Goal: Task Accomplishment & Management: Complete application form

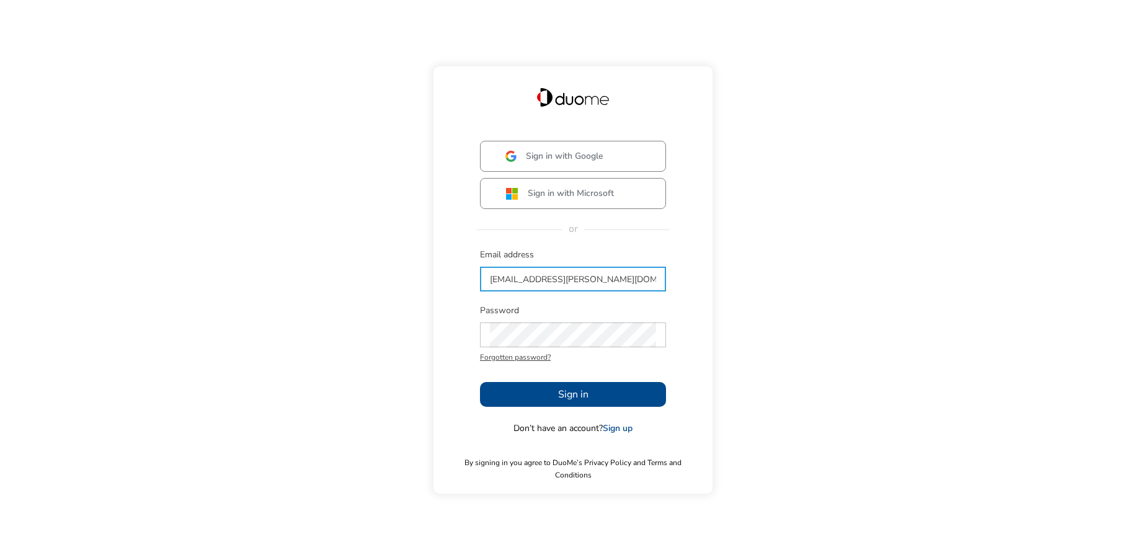
type input "[EMAIL_ADDRESS][PERSON_NAME][DOMAIN_NAME]"
click at [582, 397] on span "Sign in" at bounding box center [573, 394] width 30 height 15
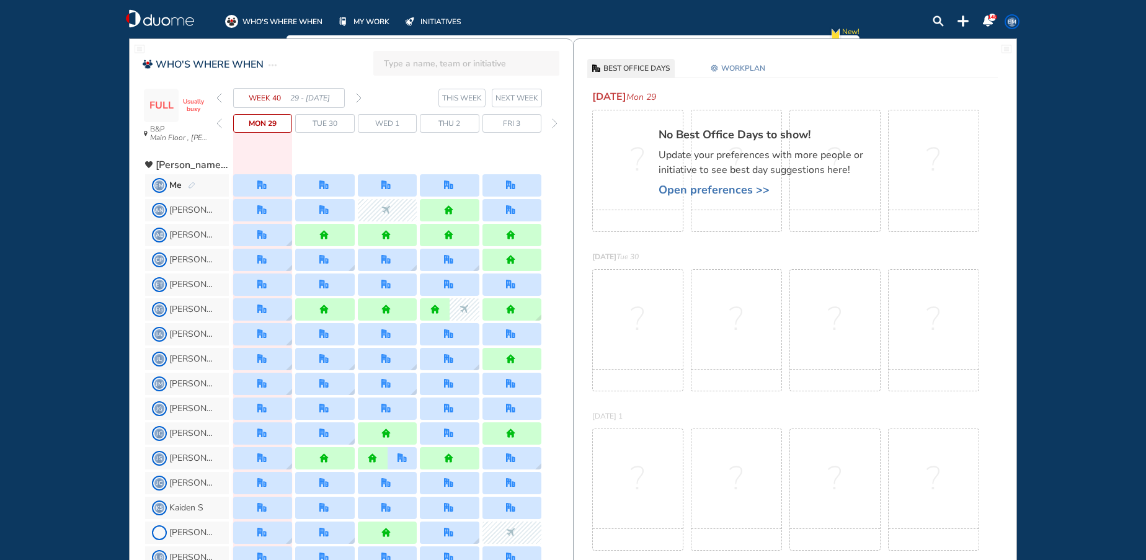
click at [553, 125] on img "forward day" at bounding box center [555, 123] width 6 height 10
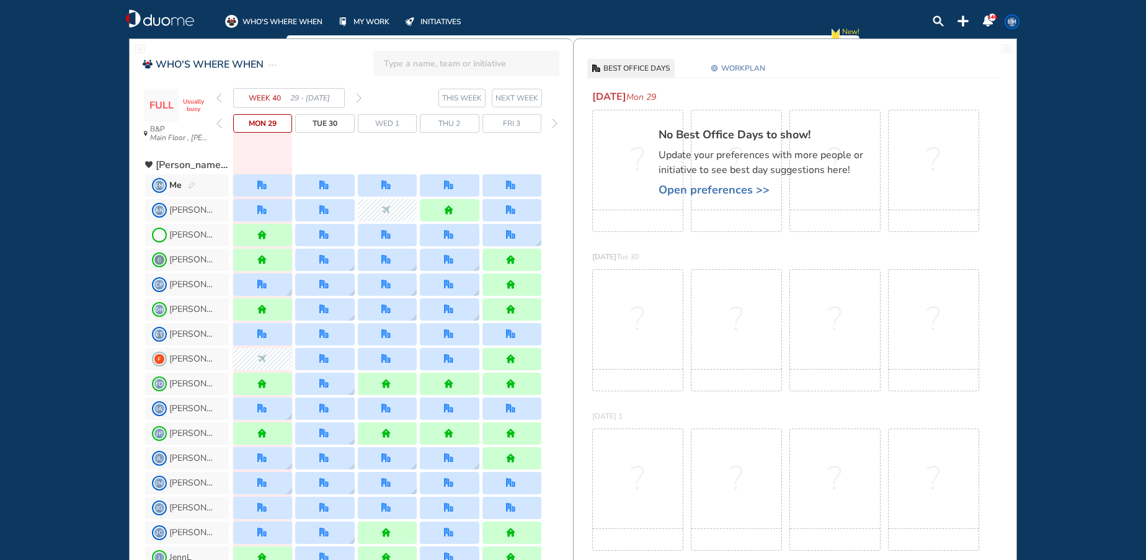
click at [380, 190] on div at bounding box center [387, 185] width 59 height 22
click at [190, 181] on div "Me" at bounding box center [182, 185] width 26 height 12
click at [193, 185] on img "pen-edit" at bounding box center [191, 186] width 7 height 8
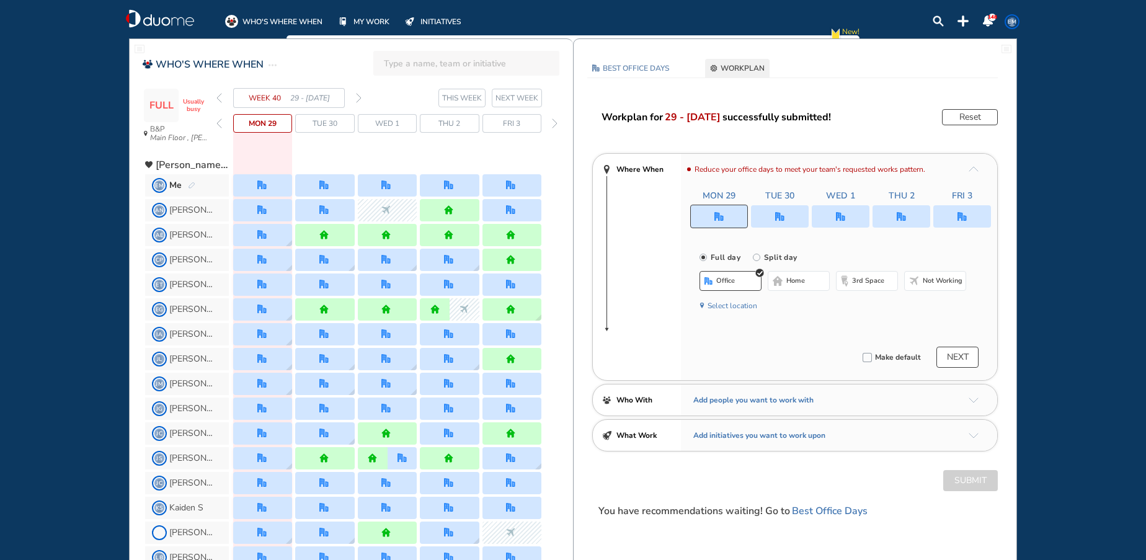
click at [404, 192] on div at bounding box center [387, 185] width 59 height 22
click at [389, 188] on img "office" at bounding box center [385, 184] width 9 height 9
click at [843, 212] on img "office" at bounding box center [840, 216] width 9 height 9
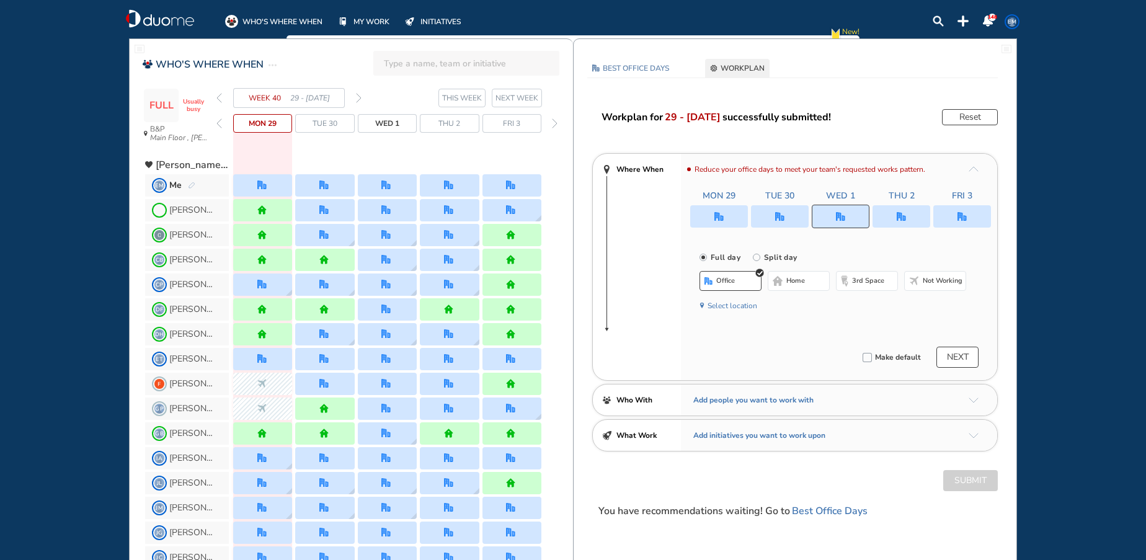
click at [914, 283] on img "nonworking-bdbdbd" at bounding box center [914, 281] width 10 height 10
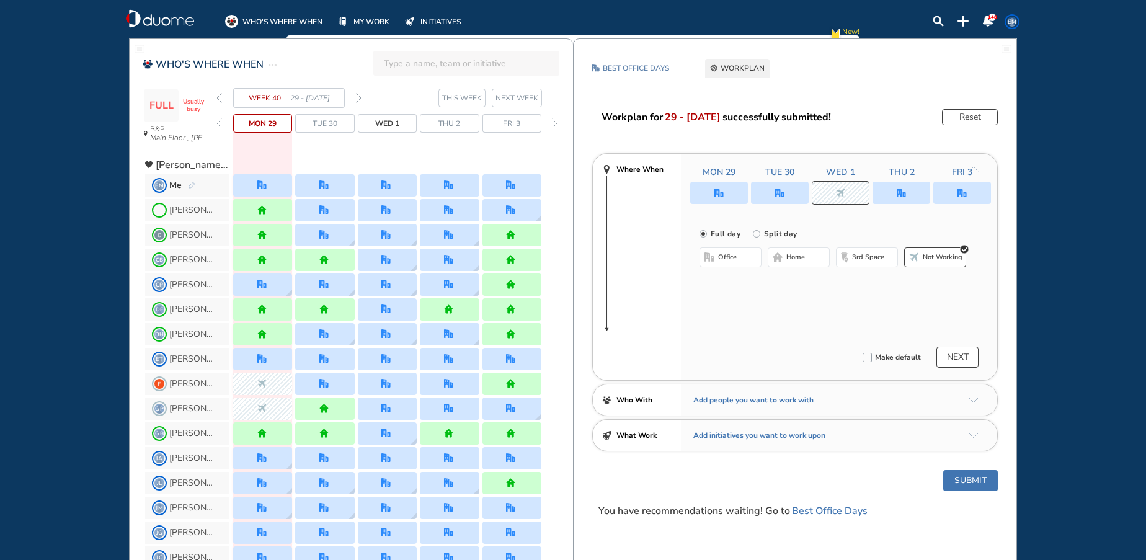
click at [969, 359] on button "NEXT" at bounding box center [958, 357] width 42 height 21
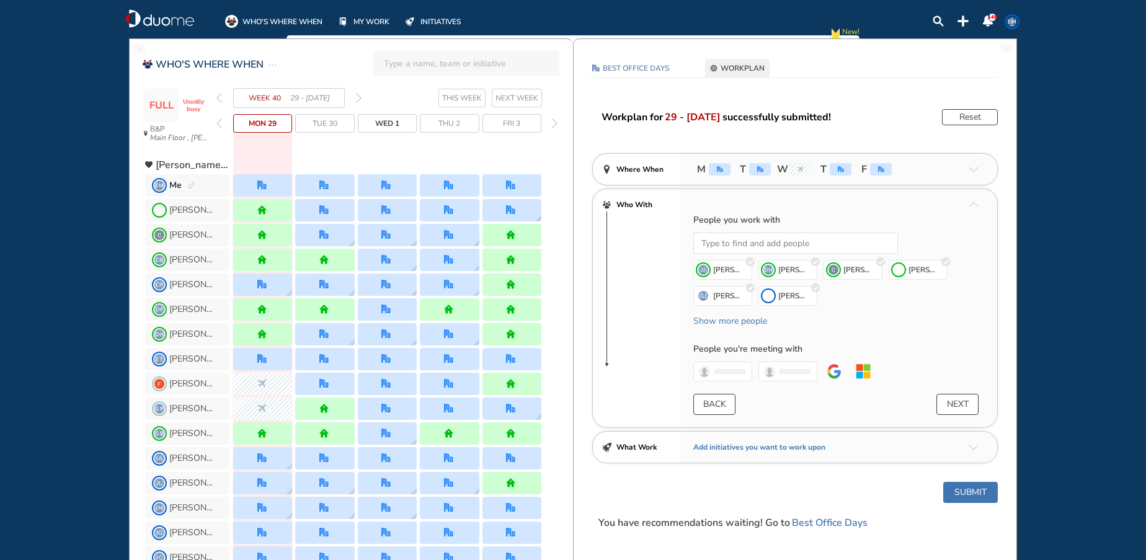
click at [979, 494] on button "Submit" at bounding box center [970, 492] width 55 height 21
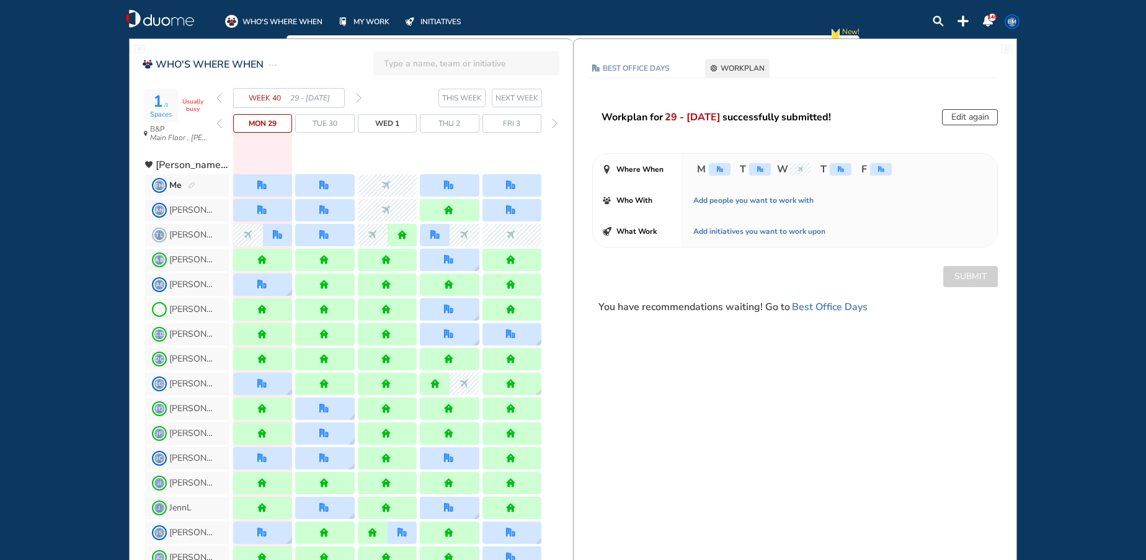
click at [551, 119] on div "forward day" at bounding box center [555, 123] width 12 height 19
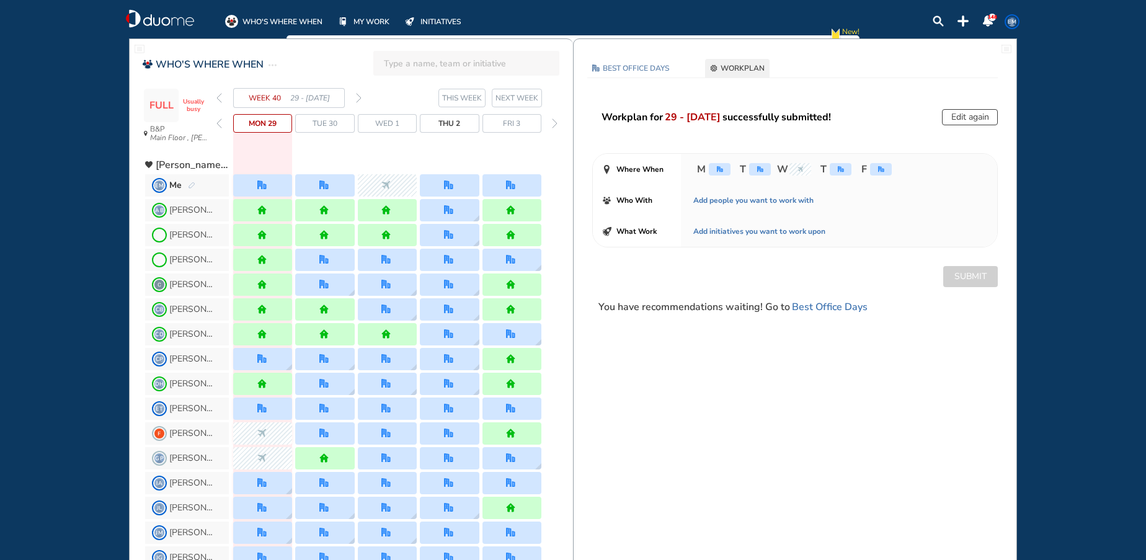
click at [358, 101] on img "forward week" at bounding box center [359, 98] width 6 height 10
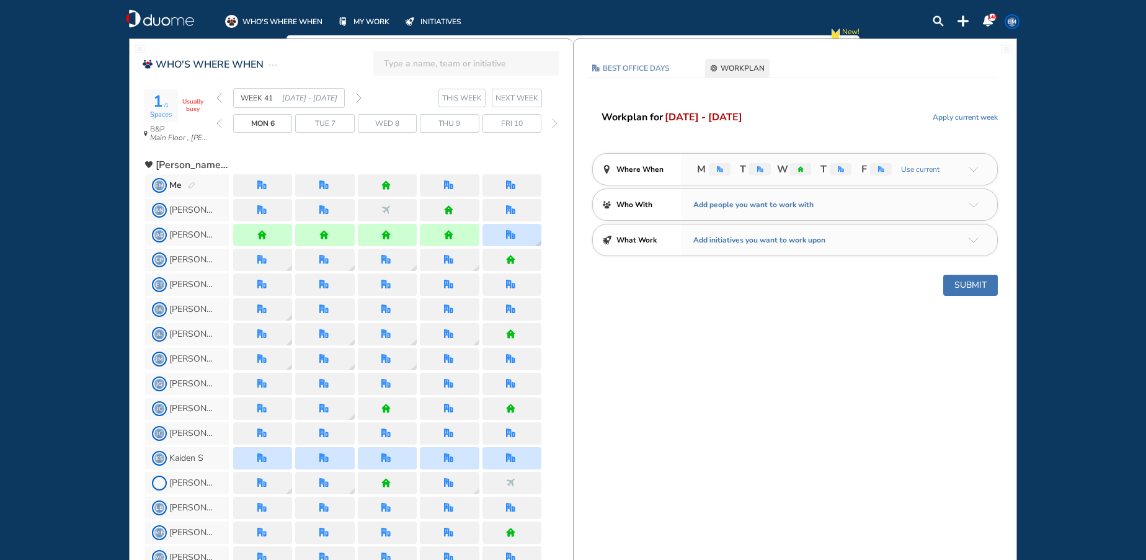
click at [218, 97] on img "back week" at bounding box center [219, 98] width 6 height 10
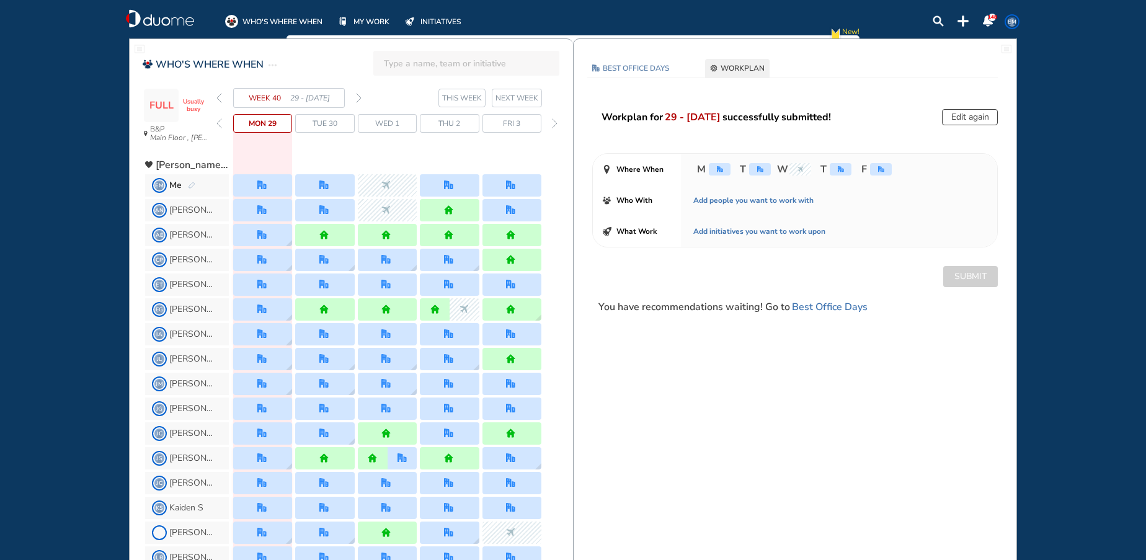
click at [388, 180] on img "nonworking" at bounding box center [385, 184] width 9 height 9
click at [192, 180] on div "Me" at bounding box center [182, 185] width 26 height 12
click at [191, 183] on img "pen-edit" at bounding box center [191, 186] width 7 height 8
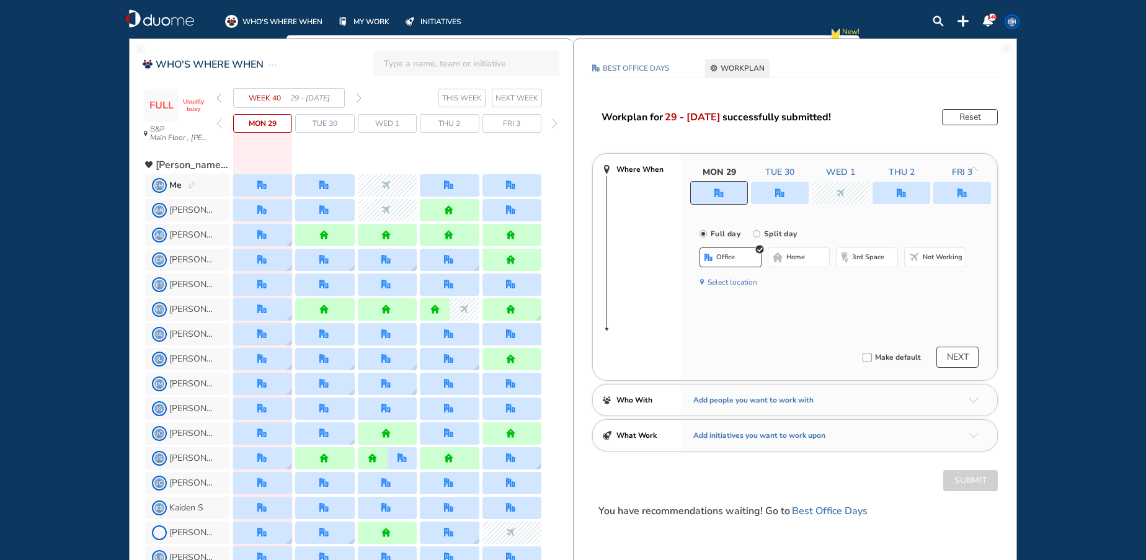
click at [865, 186] on div at bounding box center [841, 193] width 58 height 22
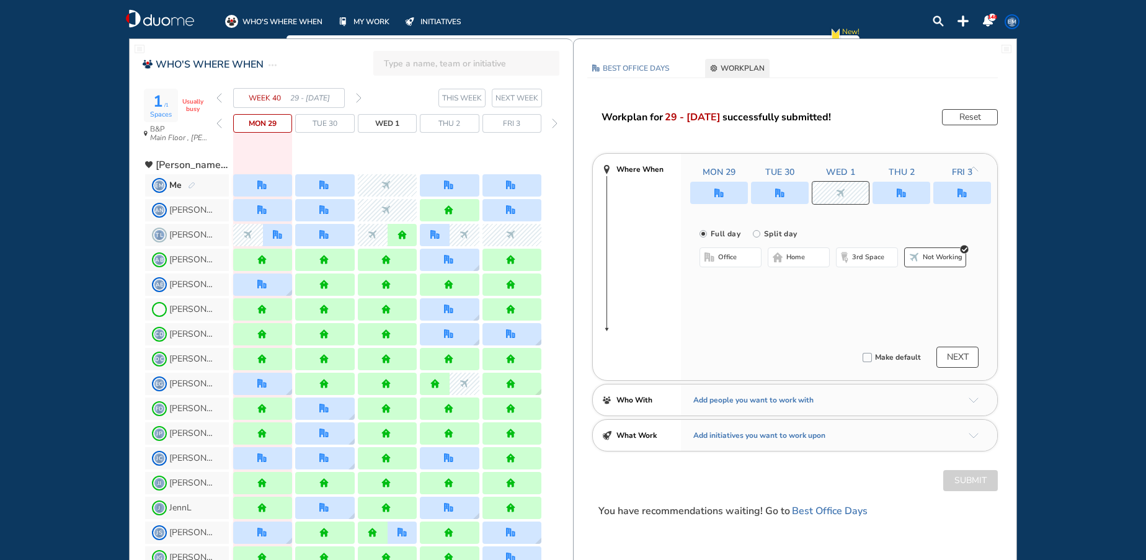
click at [728, 254] on span "office" at bounding box center [727, 257] width 19 height 10
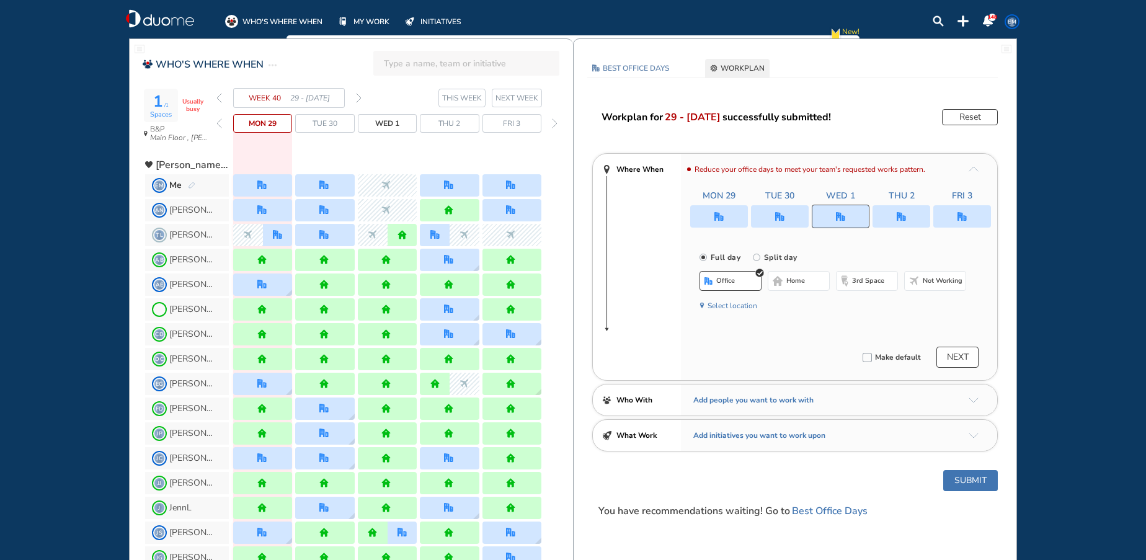
click at [963, 359] on button "NEXT" at bounding box center [958, 357] width 42 height 21
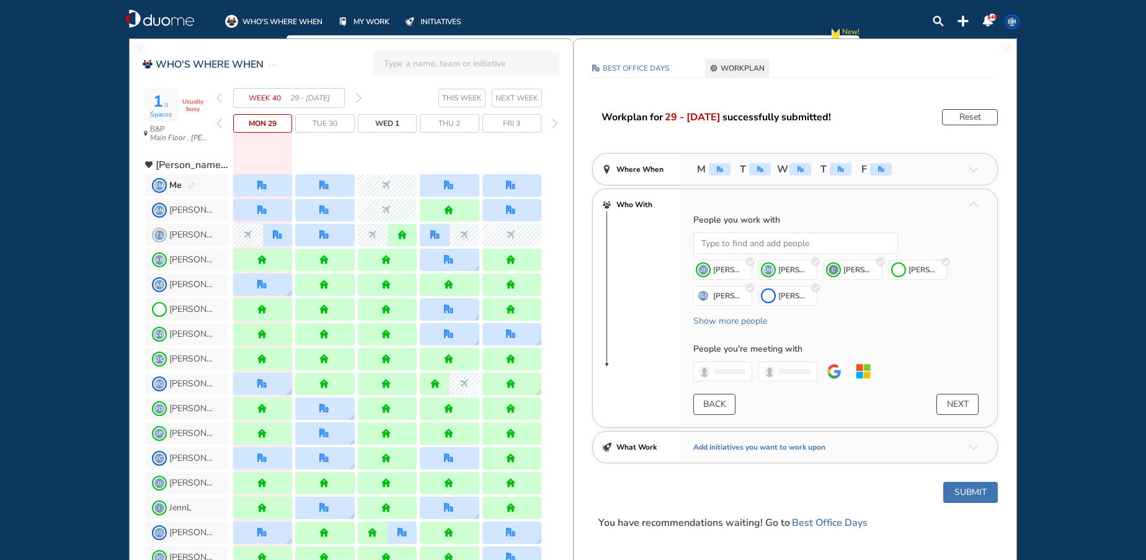
click at [963, 496] on button "Submit" at bounding box center [970, 492] width 55 height 21
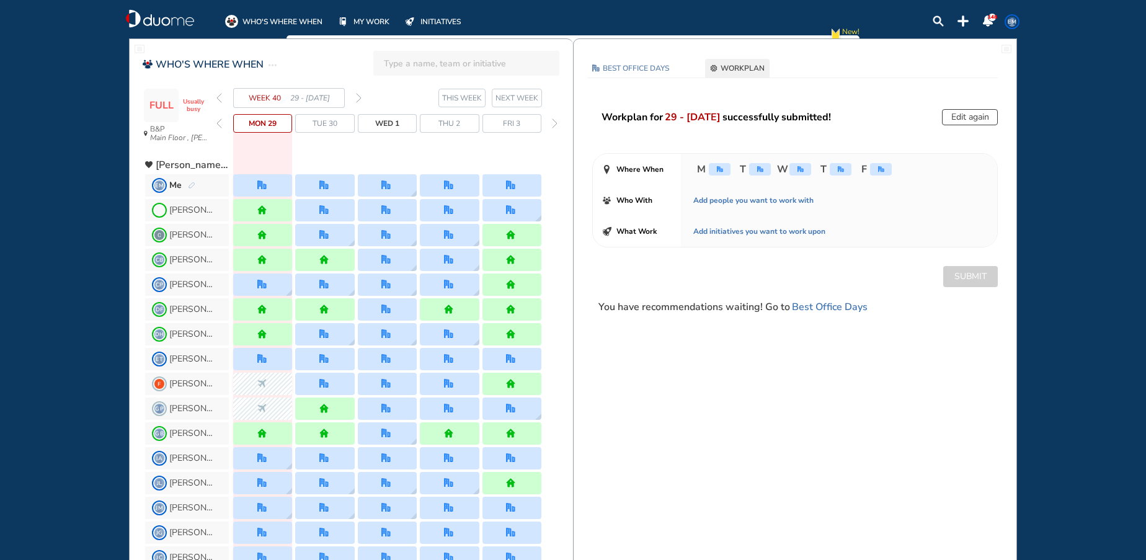
click at [360, 97] on img "forward week" at bounding box center [359, 98] width 6 height 10
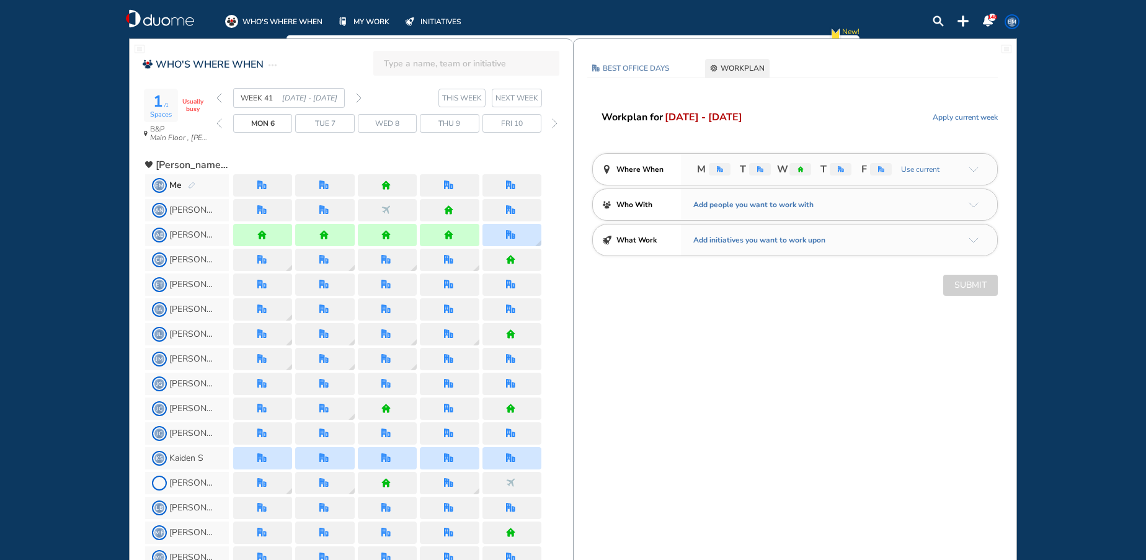
click at [406, 184] on div at bounding box center [387, 185] width 59 height 22
click at [192, 185] on img "pen-edit" at bounding box center [191, 186] width 7 height 8
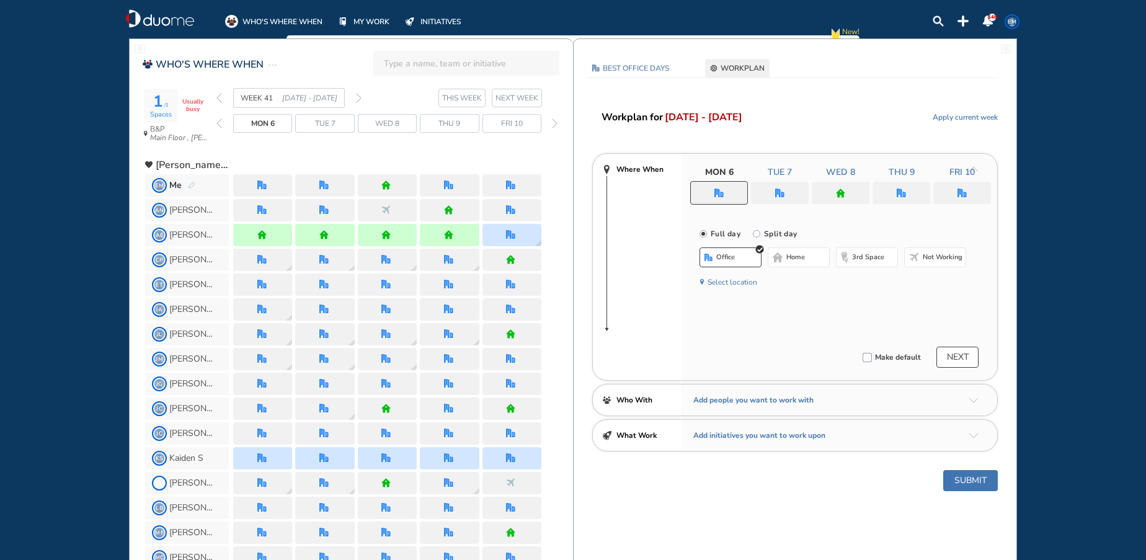
click at [856, 202] on div at bounding box center [841, 193] width 58 height 22
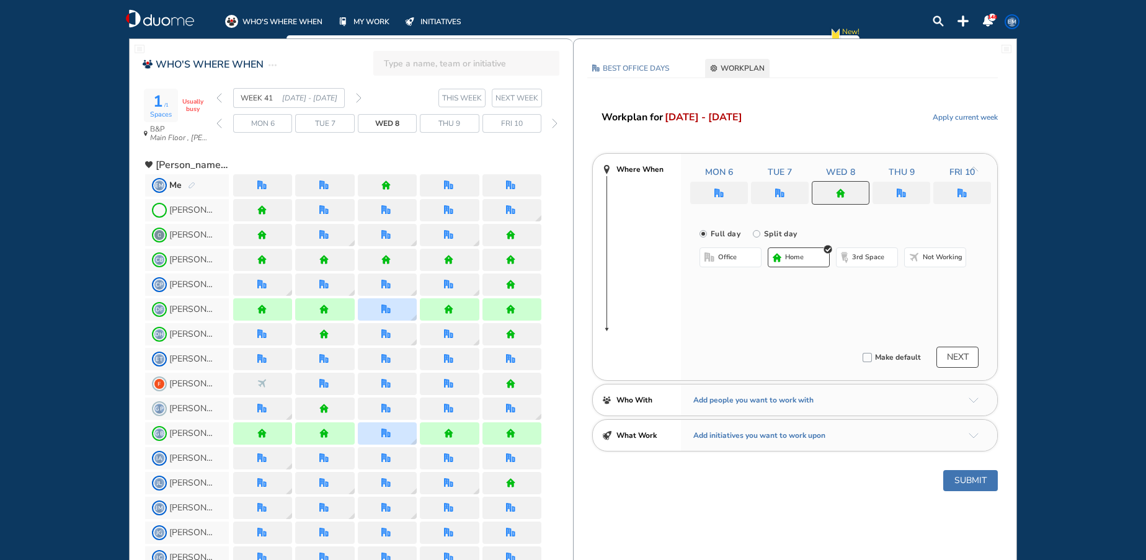
click at [948, 258] on span "Not working" at bounding box center [943, 257] width 40 height 10
click at [973, 488] on button "Submit" at bounding box center [970, 480] width 55 height 21
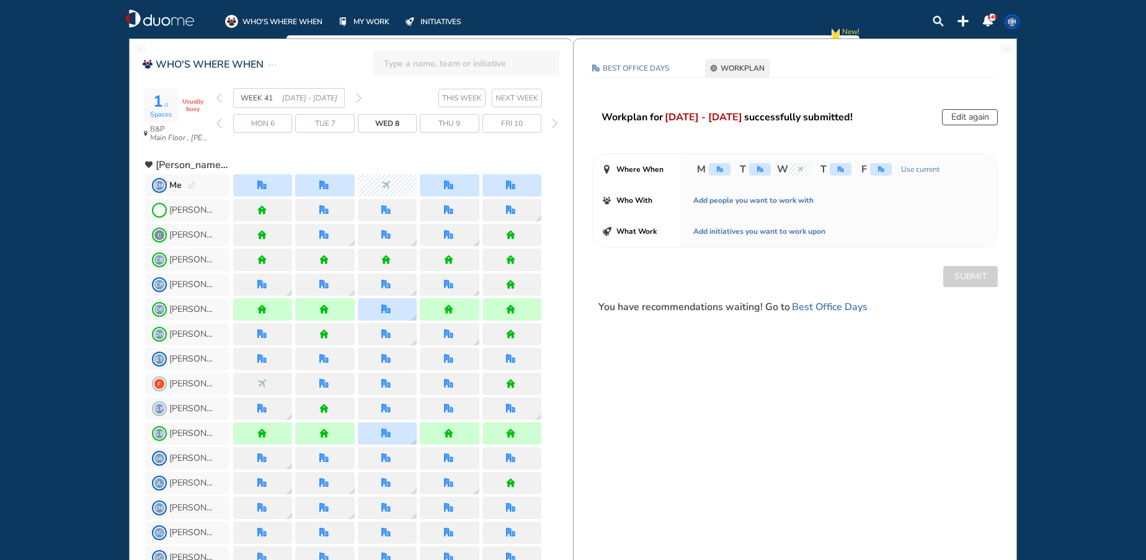
click at [357, 97] on img "forward week" at bounding box center [359, 98] width 6 height 10
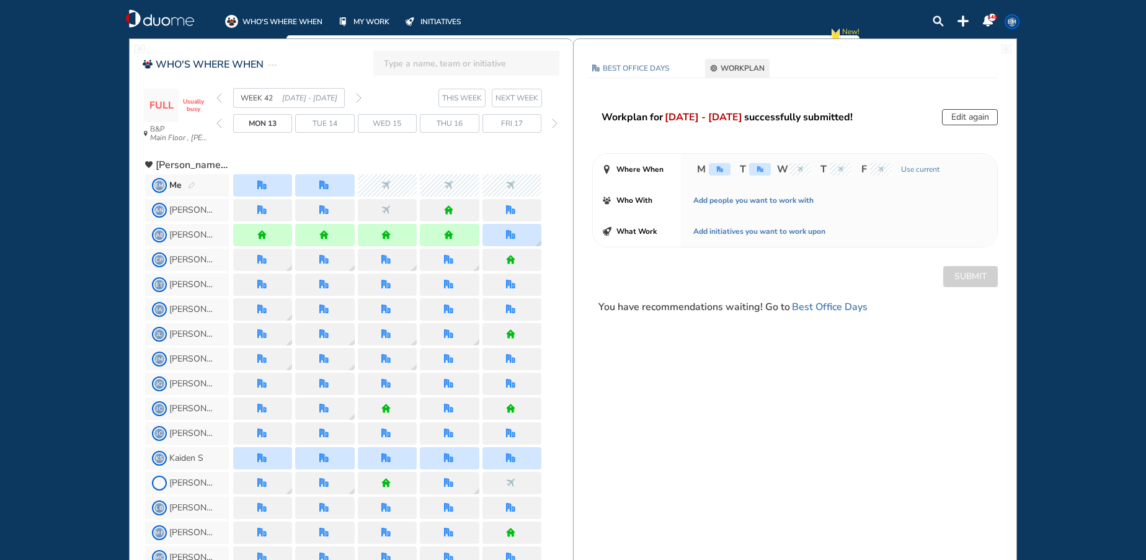
click at [1010, 23] on span "EM" at bounding box center [1012, 22] width 10 height 10
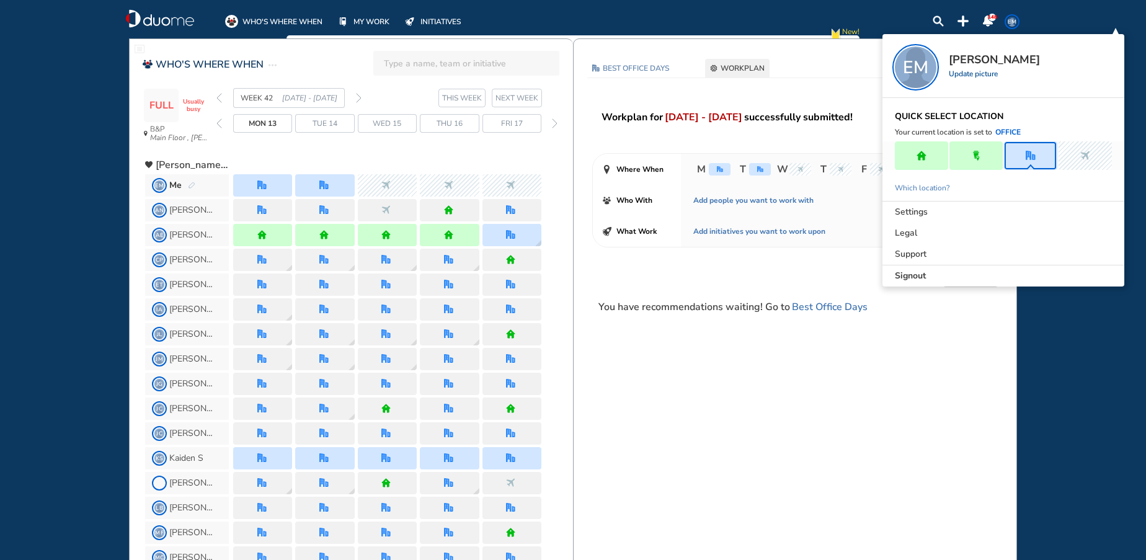
click at [615, 323] on div "BEST OFFICE DAYS WORKPLAN [DATE] B&P Main Floor , [PERSON_NAME] #30 Cubicle-Acc…" at bounding box center [795, 191] width 443 height 265
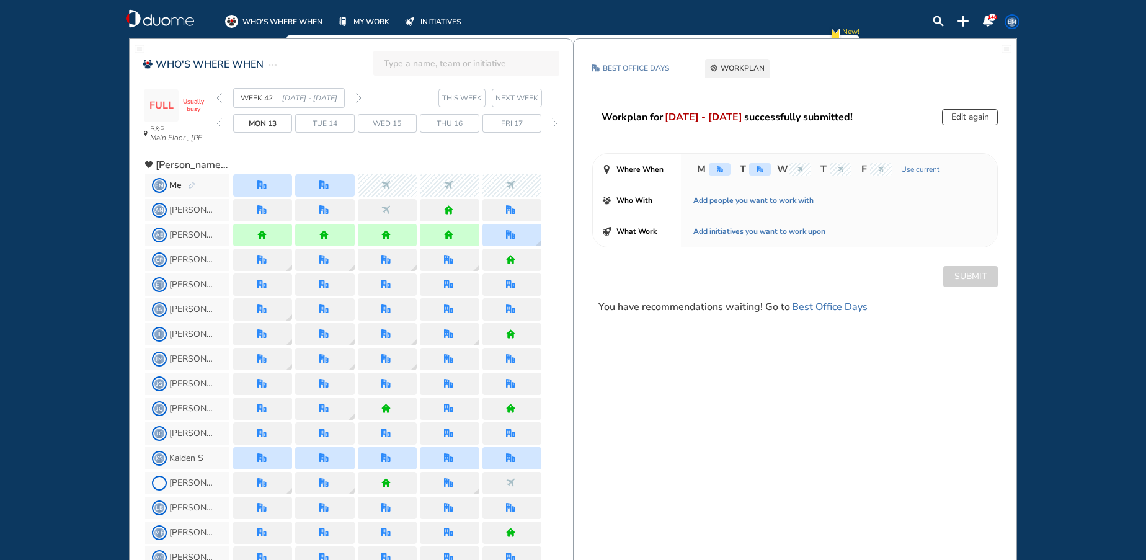
click at [219, 95] on img "back week" at bounding box center [219, 98] width 6 height 10
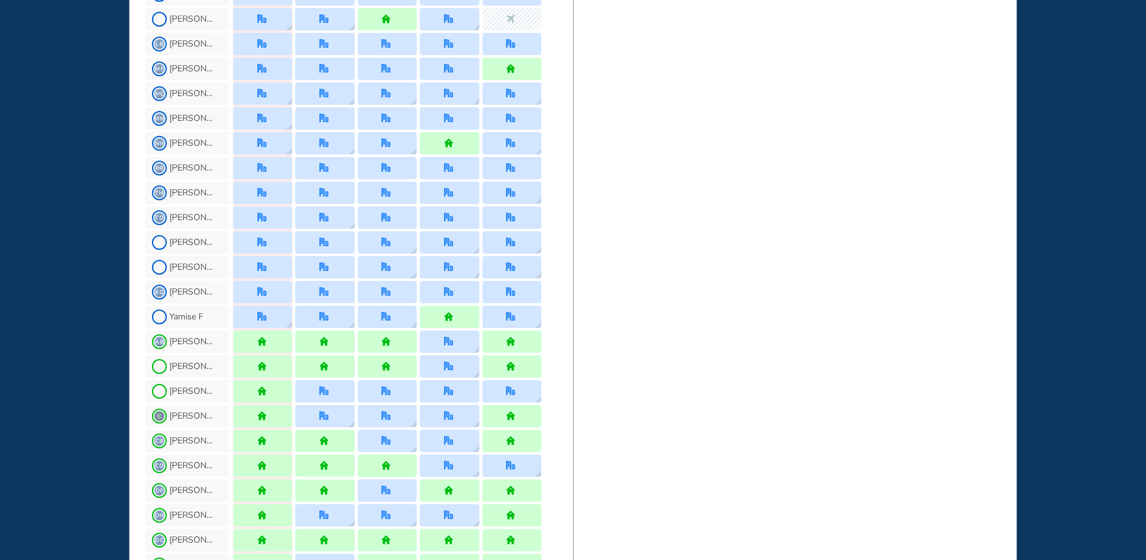
scroll to position [682, 0]
